Goal: Task Accomplishment & Management: Manage account settings

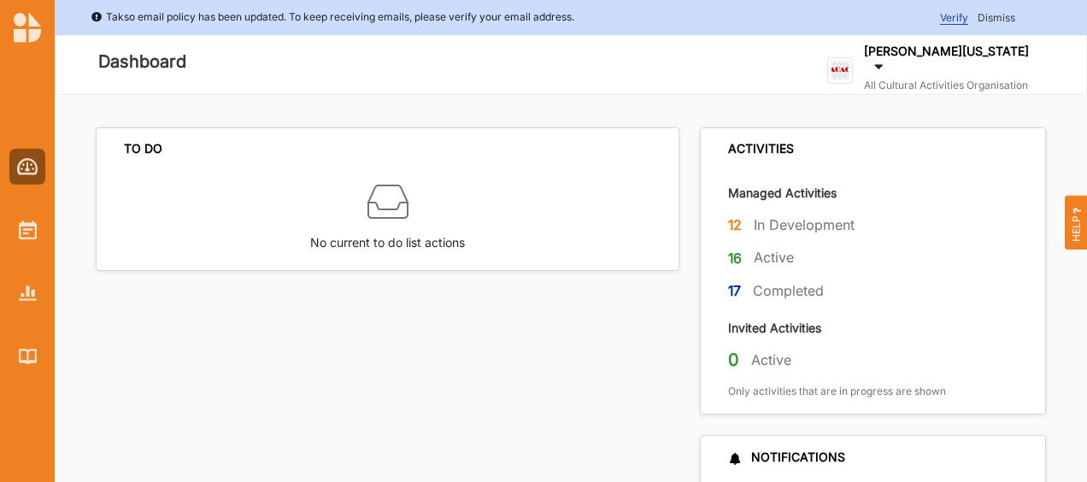
click at [936, 59] on label "[PERSON_NAME][US_STATE]" at bounding box center [946, 51] width 165 height 15
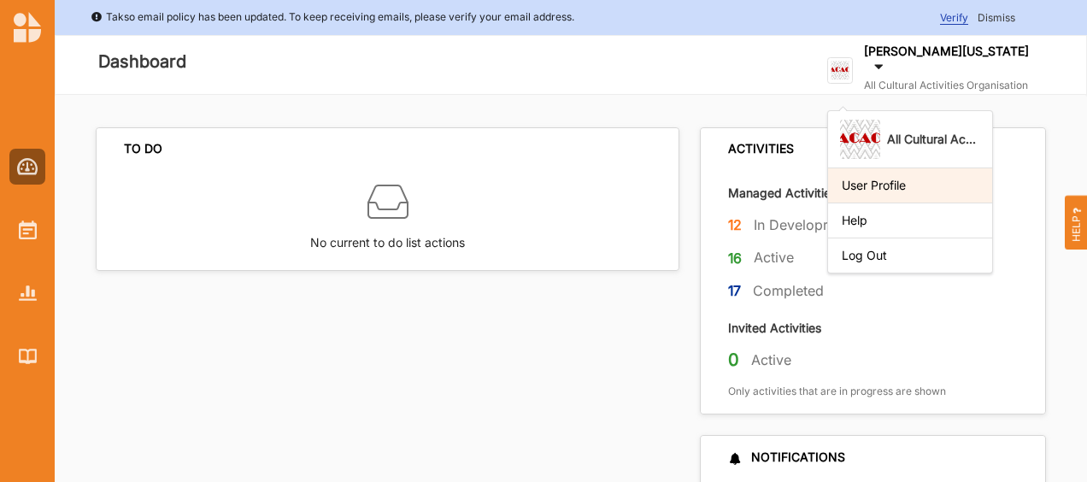
click at [911, 178] on div "User Profile" at bounding box center [909, 185] width 137 height 15
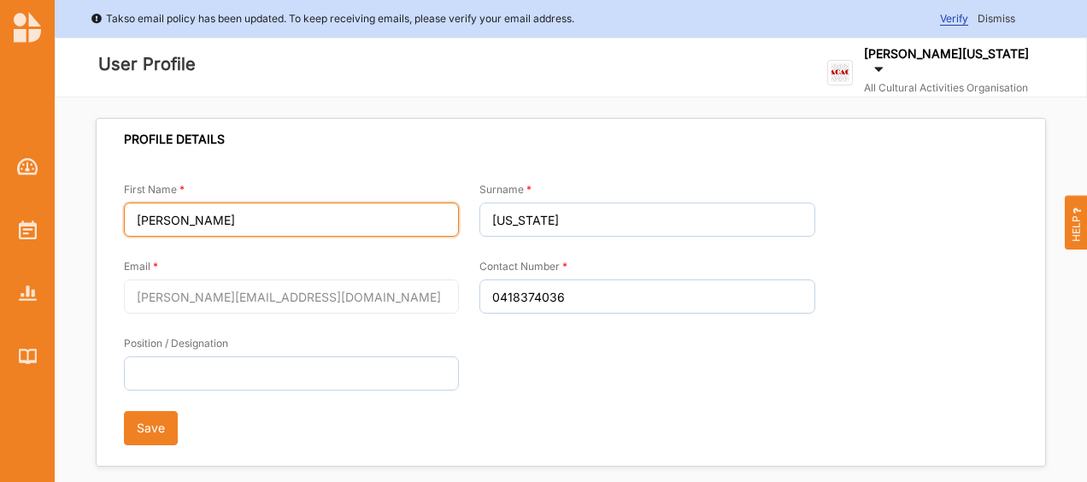
drag, startPoint x: 164, startPoint y: 215, endPoint x: 120, endPoint y: 224, distance: 45.2
click at [120, 224] on div "First Name [PERSON_NAME] Email [PERSON_NAME][EMAIL_ADDRESS][DOMAIN_NAME] Positi…" at bounding box center [571, 313] width 948 height 306
type input "[PERSON_NAME]"
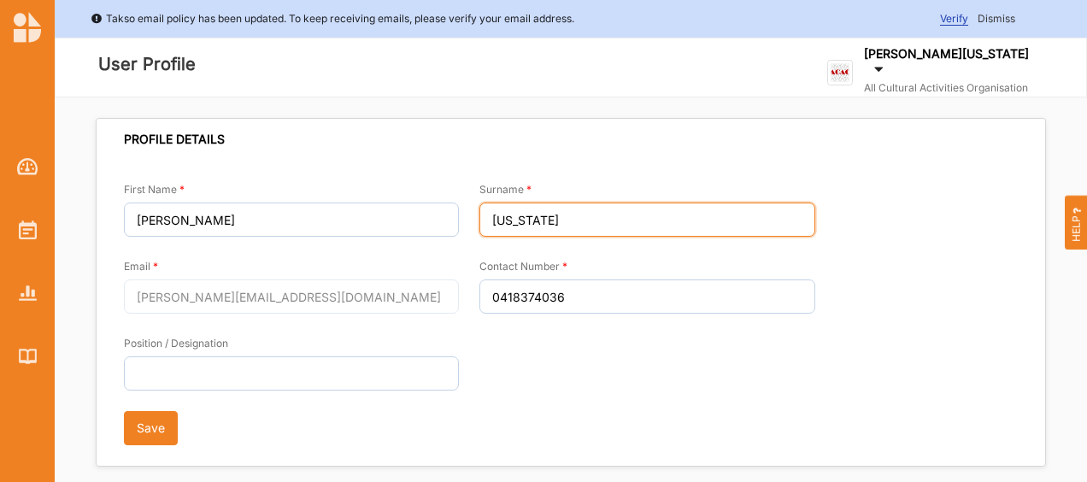
drag, startPoint x: 546, startPoint y: 216, endPoint x: 476, endPoint y: 202, distance: 71.5
click at [477, 220] on div "First Name [PERSON_NAME] [PERSON_NAME][EMAIL_ADDRESS][DOMAIN_NAME] Position / D…" at bounding box center [571, 312] width 894 height 265
type input "Smithies"
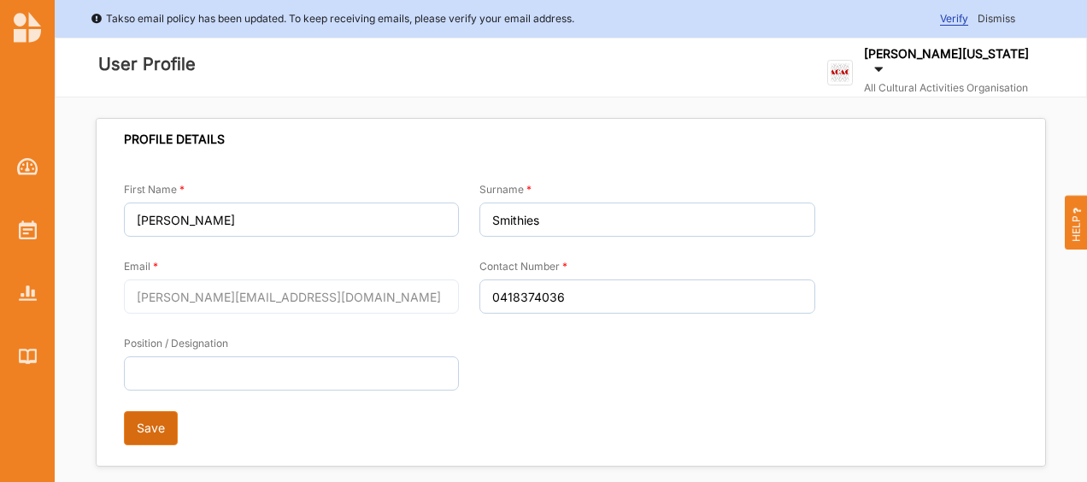
click at [143, 429] on button "Save" at bounding box center [151, 428] width 54 height 34
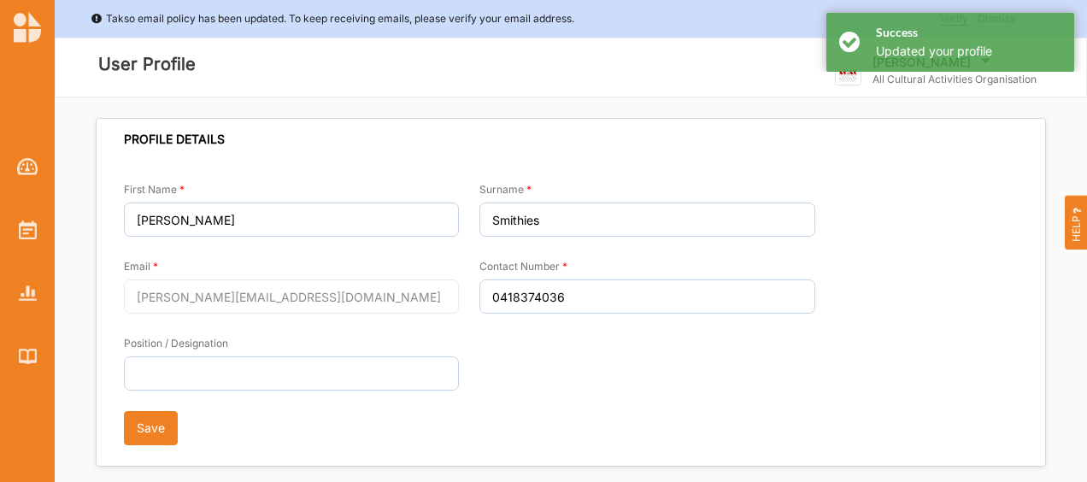
click at [651, 79] on div "User Profile" at bounding box center [372, 67] width 611 height 34
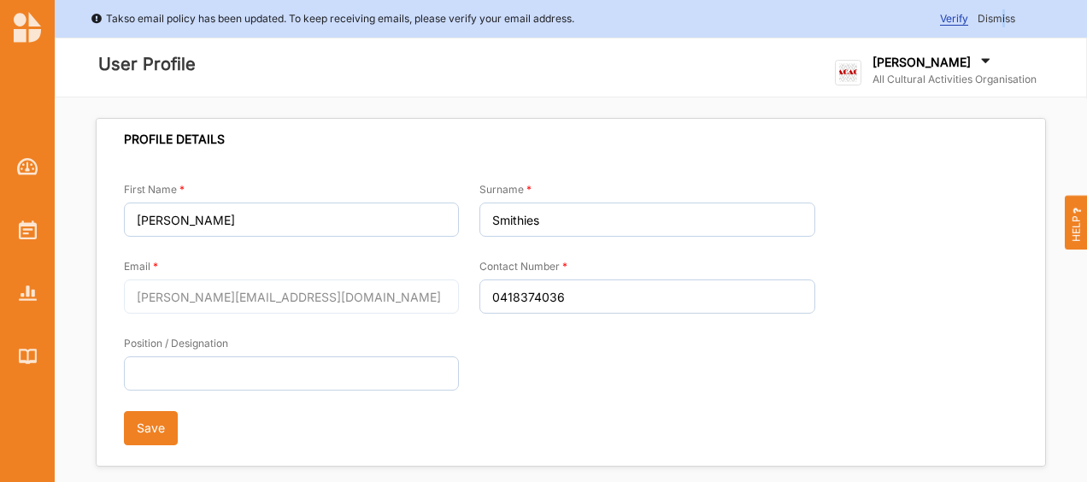
drag, startPoint x: 1000, startPoint y: 19, endPoint x: 1023, endPoint y: 1, distance: 29.2
click at [1004, 27] on div "Verify Dismiss" at bounding box center [1013, 18] width 147 height 18
click at [1008, 16] on span "Dismiss" at bounding box center [996, 18] width 38 height 13
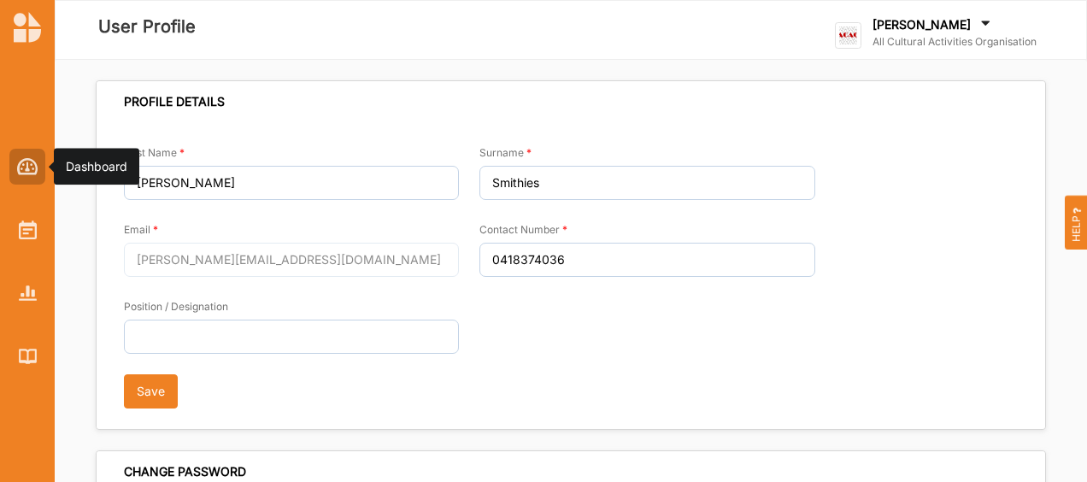
click at [39, 161] on div at bounding box center [27, 167] width 36 height 36
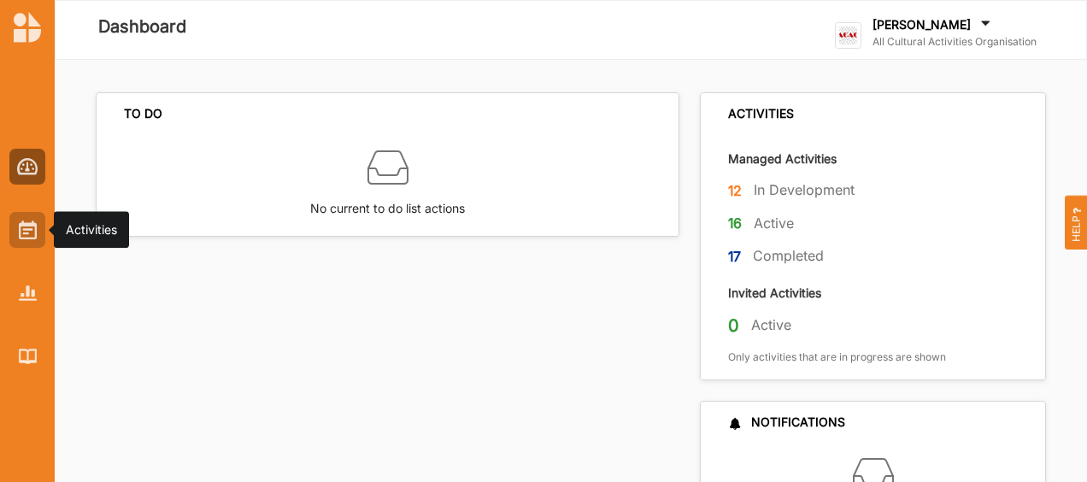
click at [35, 243] on div at bounding box center [27, 230] width 36 height 36
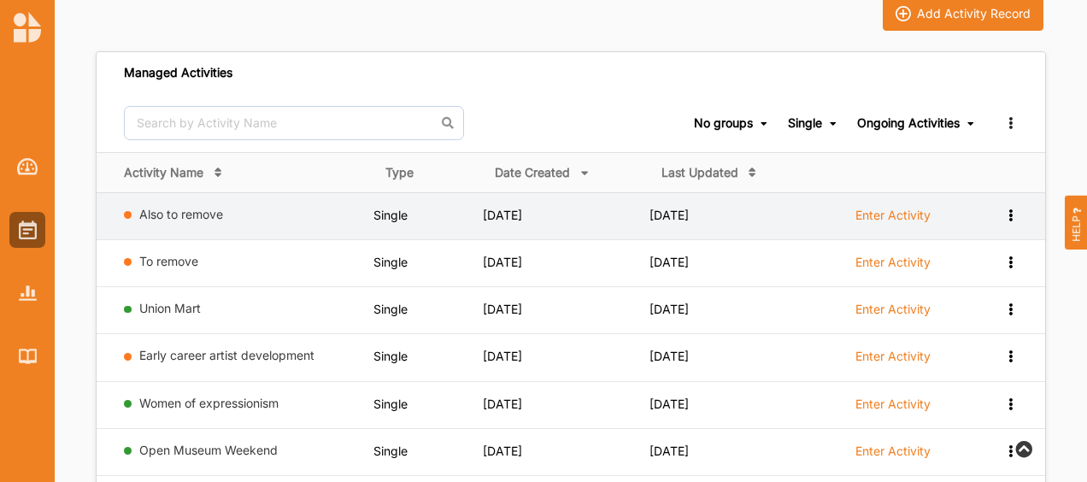
click at [1001, 211] on div "View Report View Team Add to group Remove" at bounding box center [997, 215] width 42 height 16
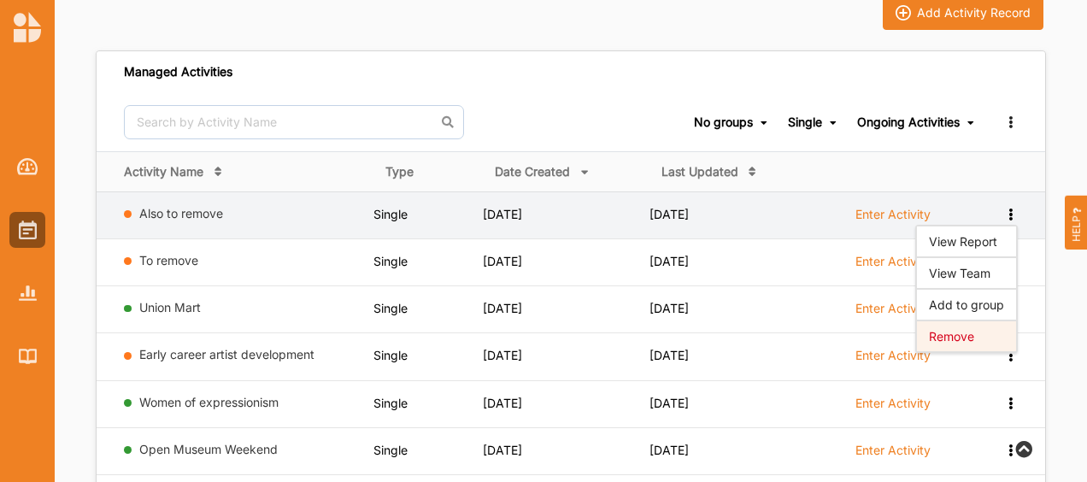
click at [970, 333] on div "Remove" at bounding box center [966, 336] width 75 height 12
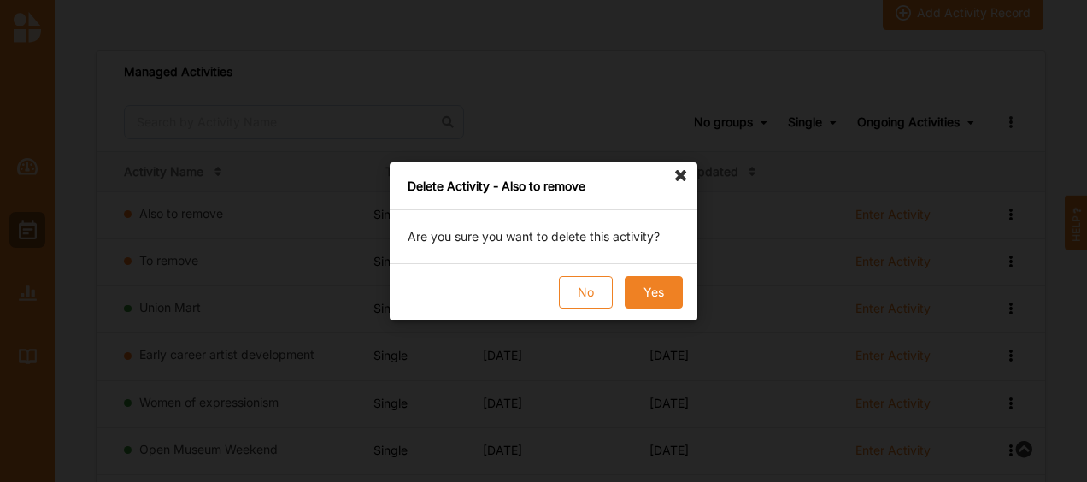
click at [658, 296] on button "Yes" at bounding box center [653, 292] width 58 height 32
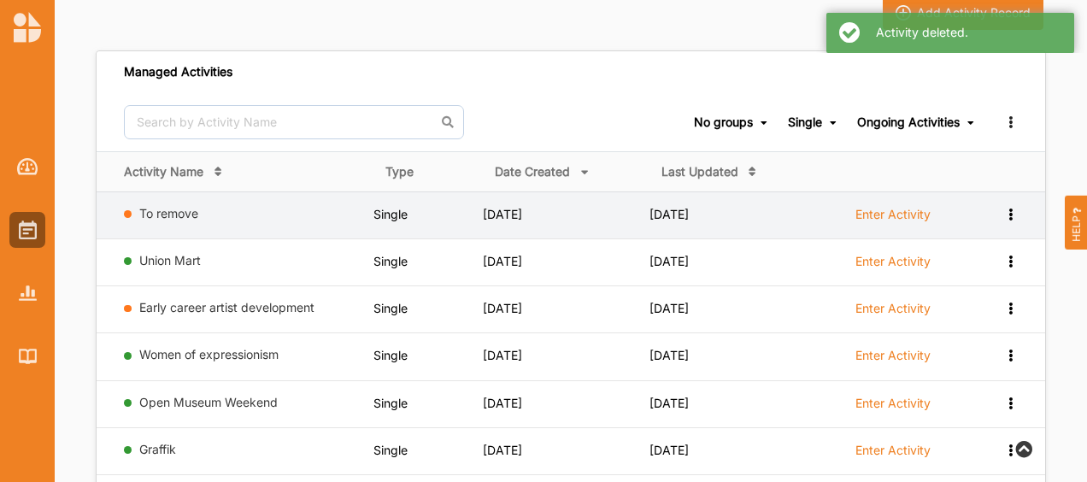
click at [1011, 208] on icon at bounding box center [1010, 213] width 15 height 12
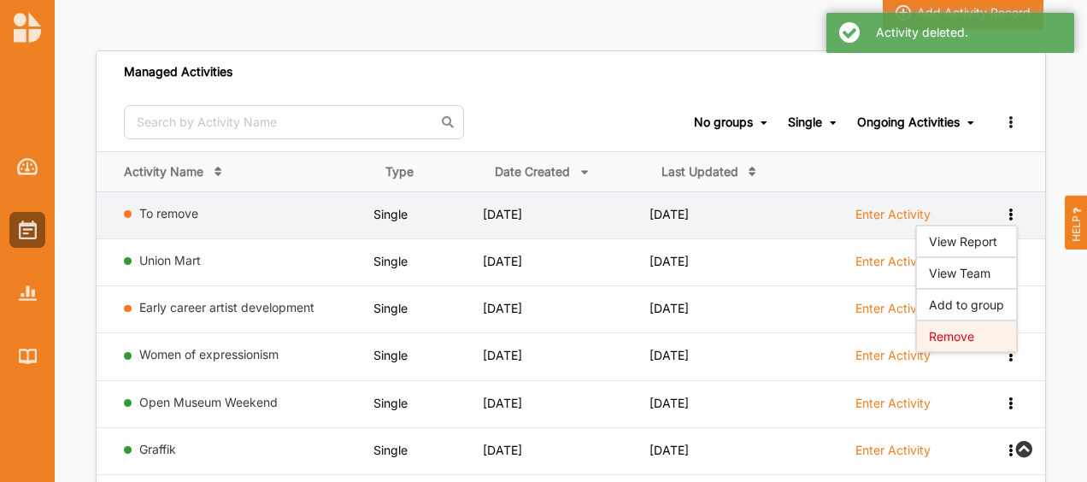
click at [964, 330] on div "Remove" at bounding box center [966, 336] width 75 height 12
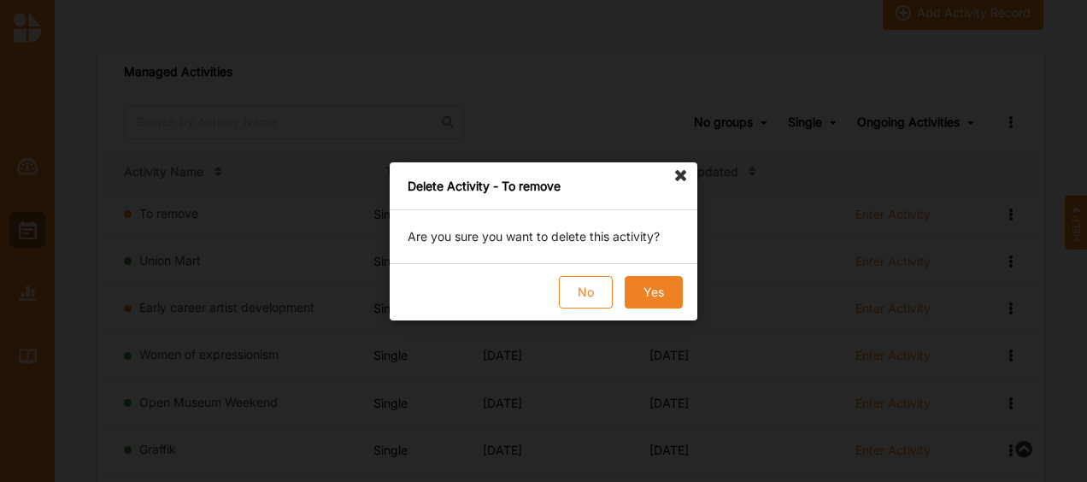
click at [655, 293] on button "Yes" at bounding box center [653, 292] width 58 height 32
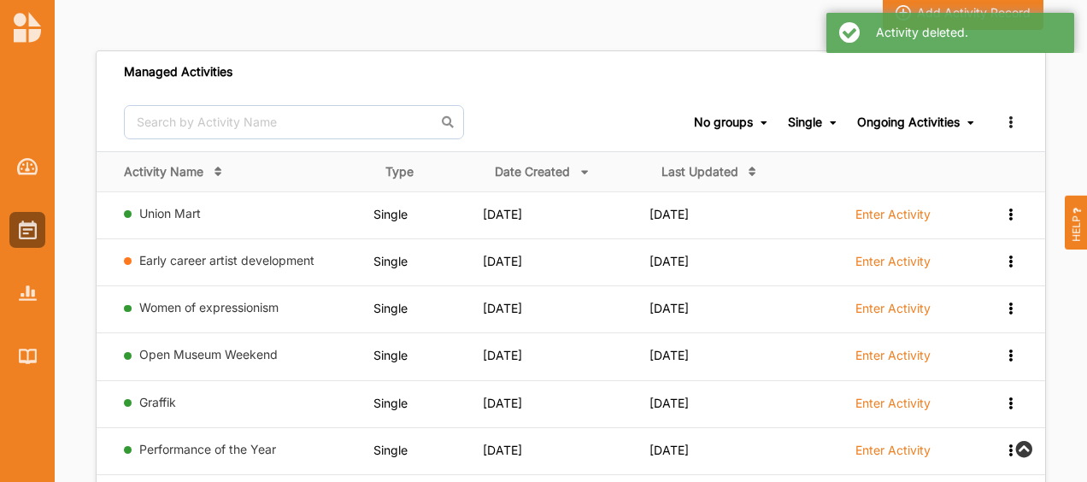
click at [927, 122] on div "Ongoing Activities" at bounding box center [908, 121] width 103 height 15
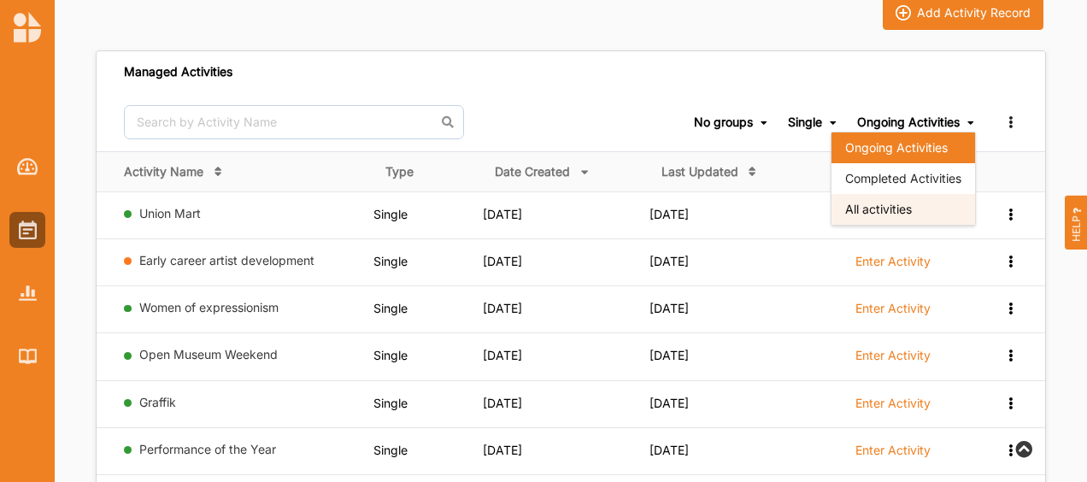
click at [899, 207] on div "All activities" at bounding box center [903, 209] width 144 height 31
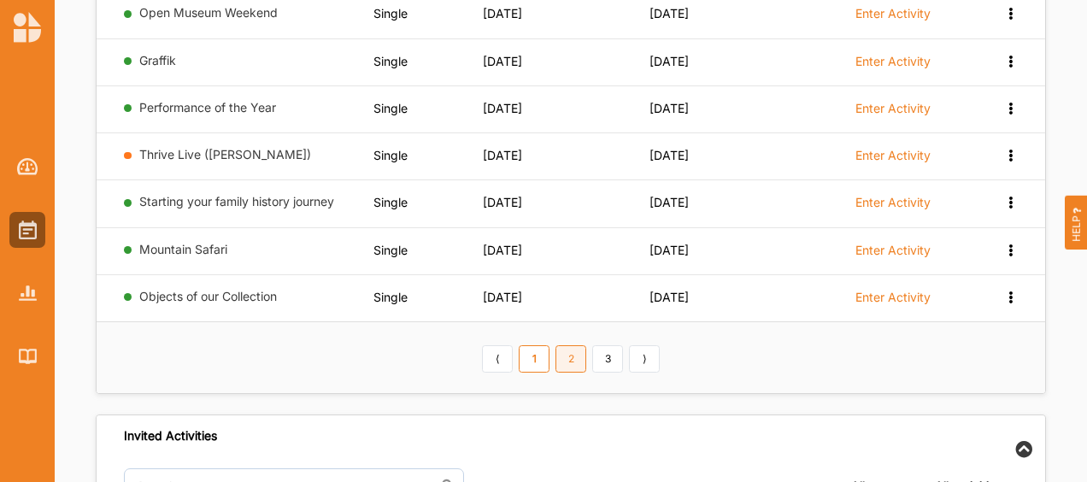
scroll to position [426, 0]
click at [567, 352] on link "2" at bounding box center [570, 358] width 31 height 27
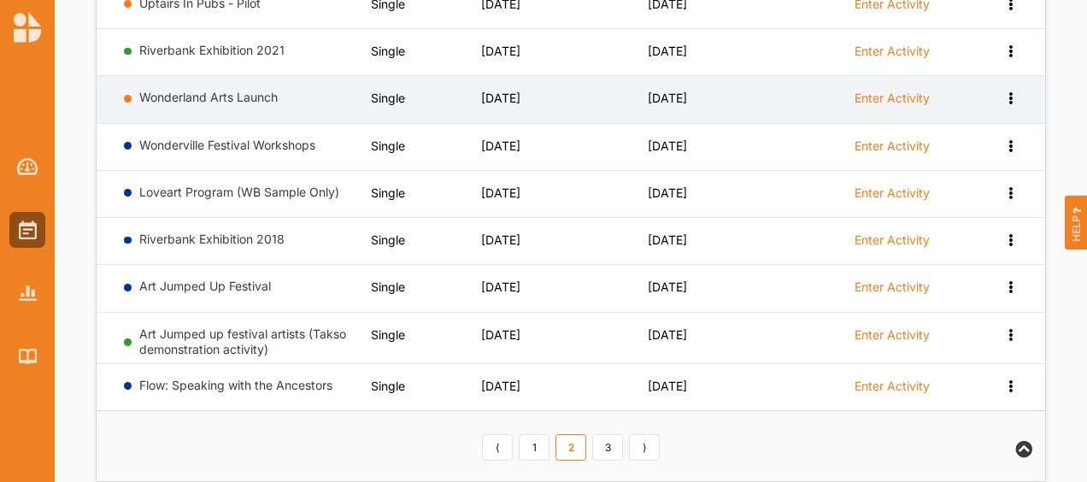
scroll to position [342, 0]
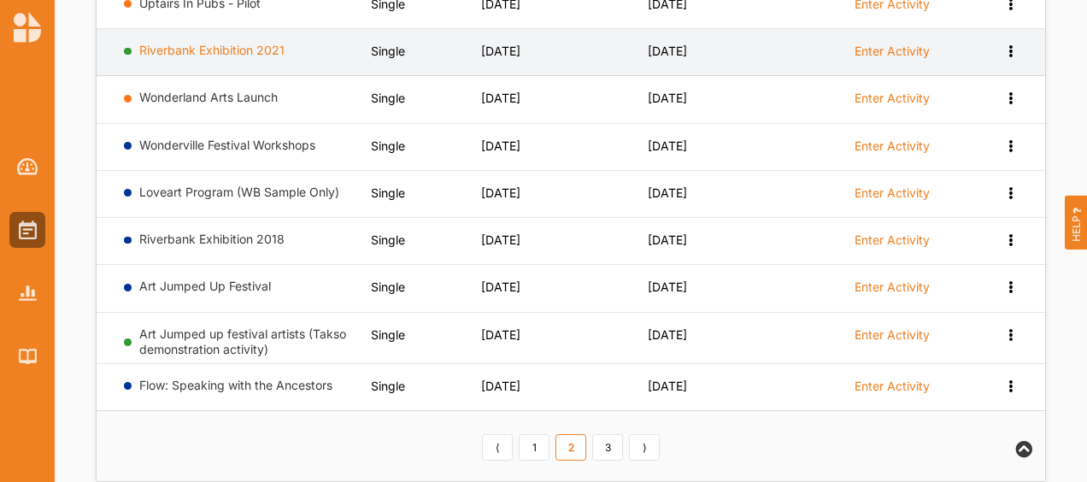
click at [191, 46] on link "Riverbank Exhibition 2021" at bounding box center [211, 50] width 145 height 15
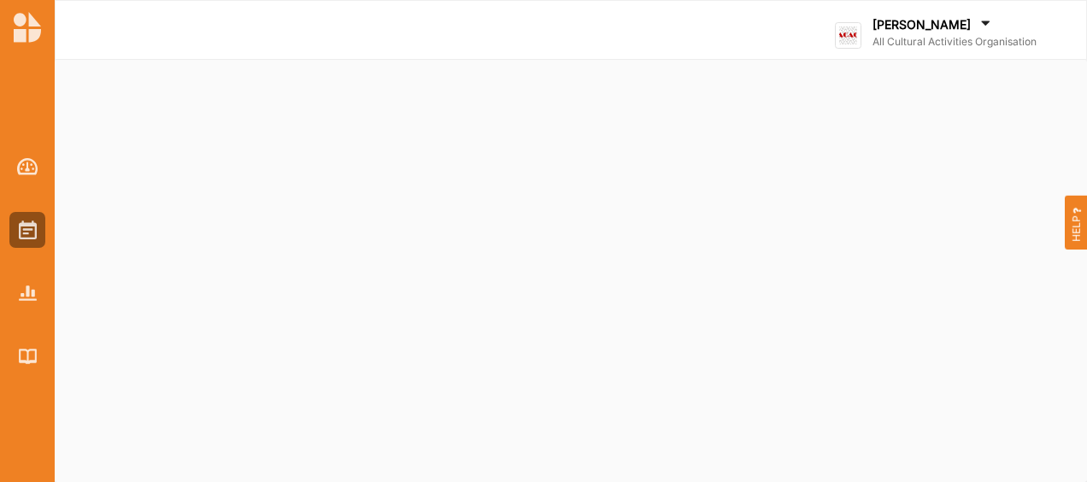
select select "2"
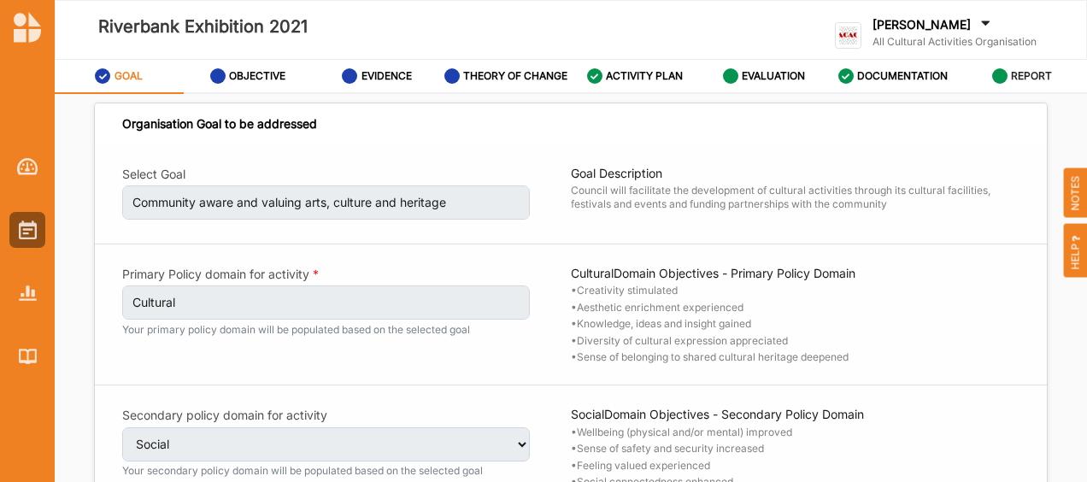
click at [1023, 72] on label "REPORT" at bounding box center [1031, 76] width 41 height 14
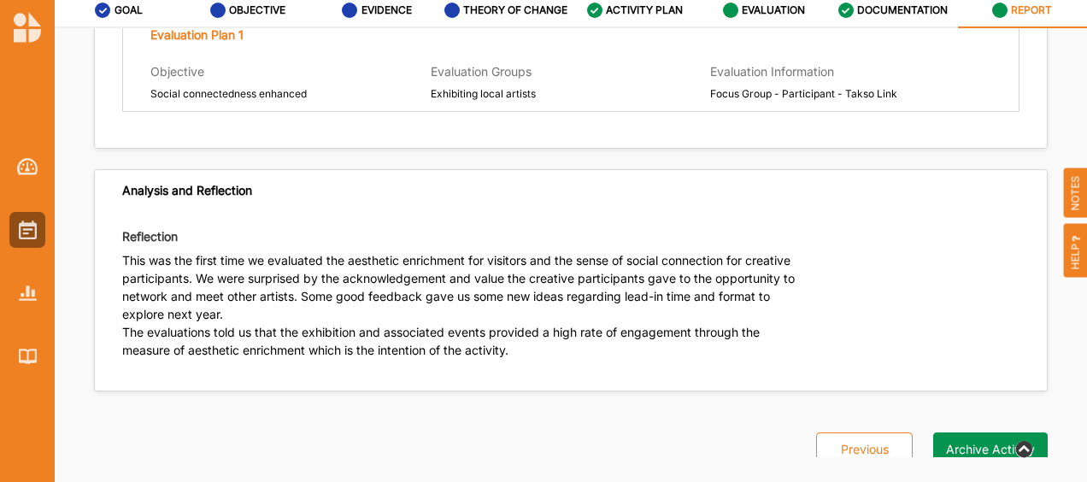
scroll to position [75, 0]
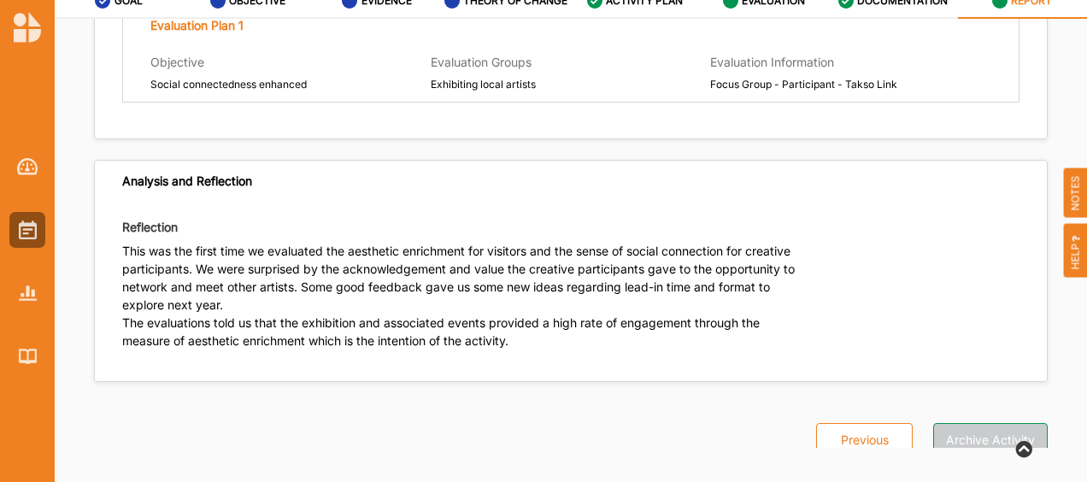
click at [985, 423] on button "Archive Activity" at bounding box center [990, 440] width 114 height 34
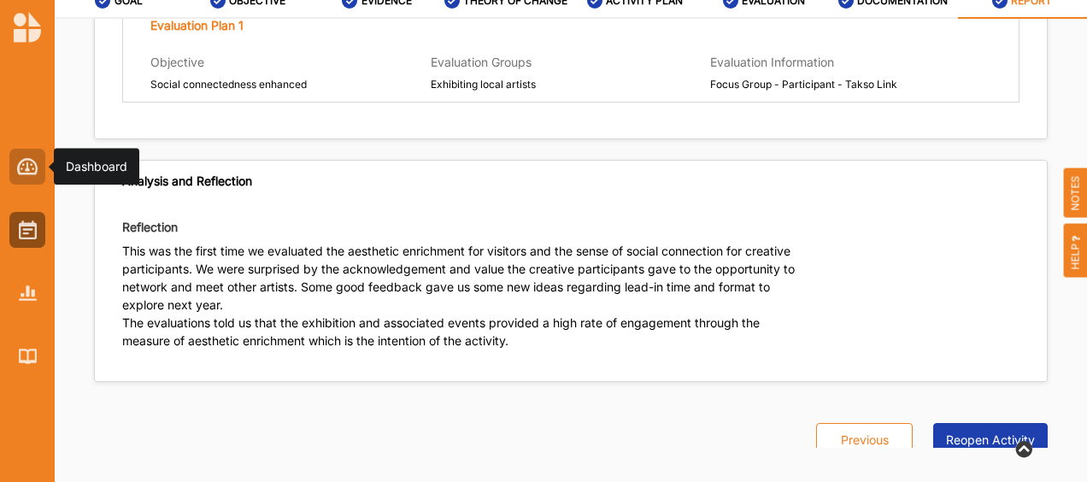
click at [21, 160] on img at bounding box center [27, 166] width 21 height 17
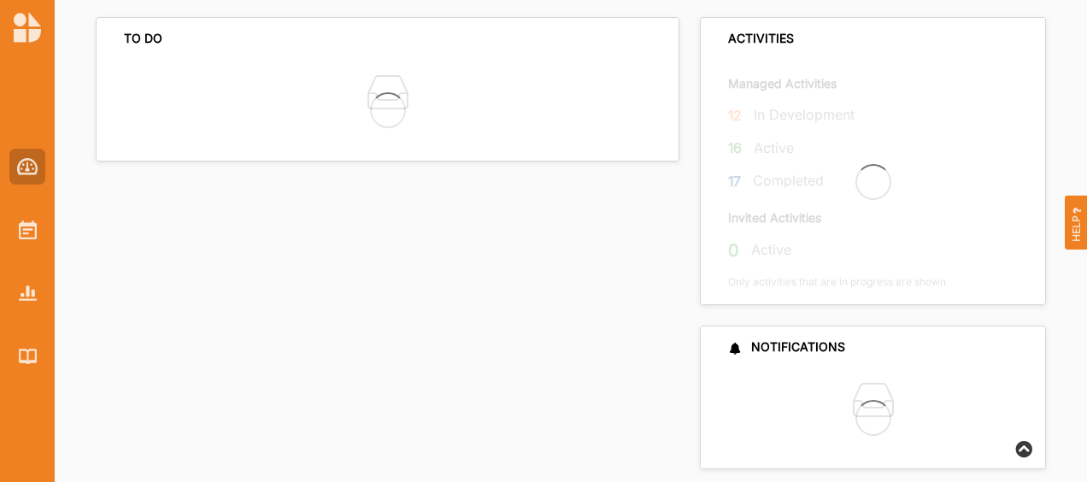
scroll to position [53, 0]
